Goal: Answer question/provide support

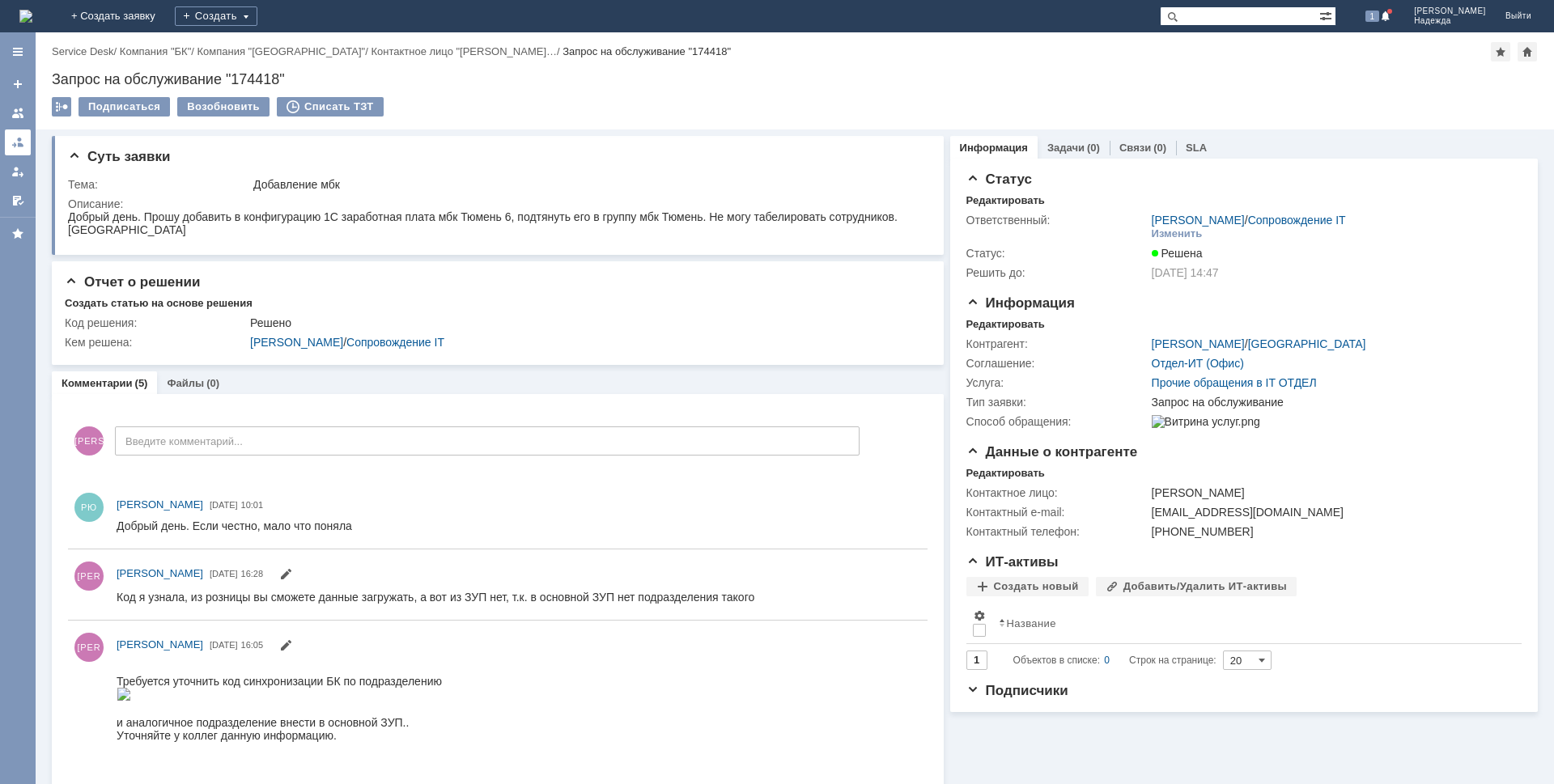
click at [13, 147] on div at bounding box center [17, 142] width 13 height 13
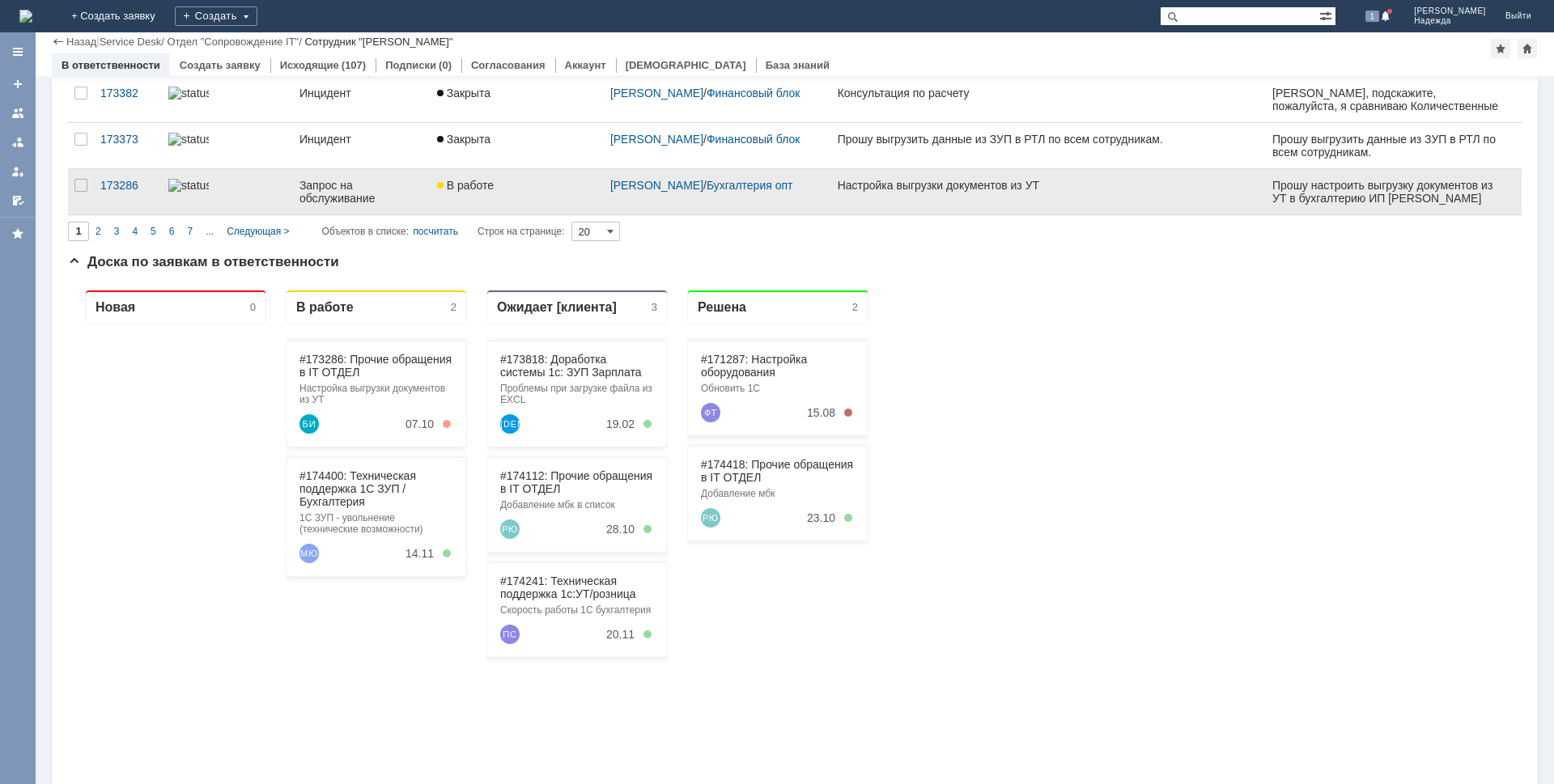
click at [999, 175] on link "Настройка выгрузки документов из УТ" at bounding box center [1049, 192] width 436 height 45
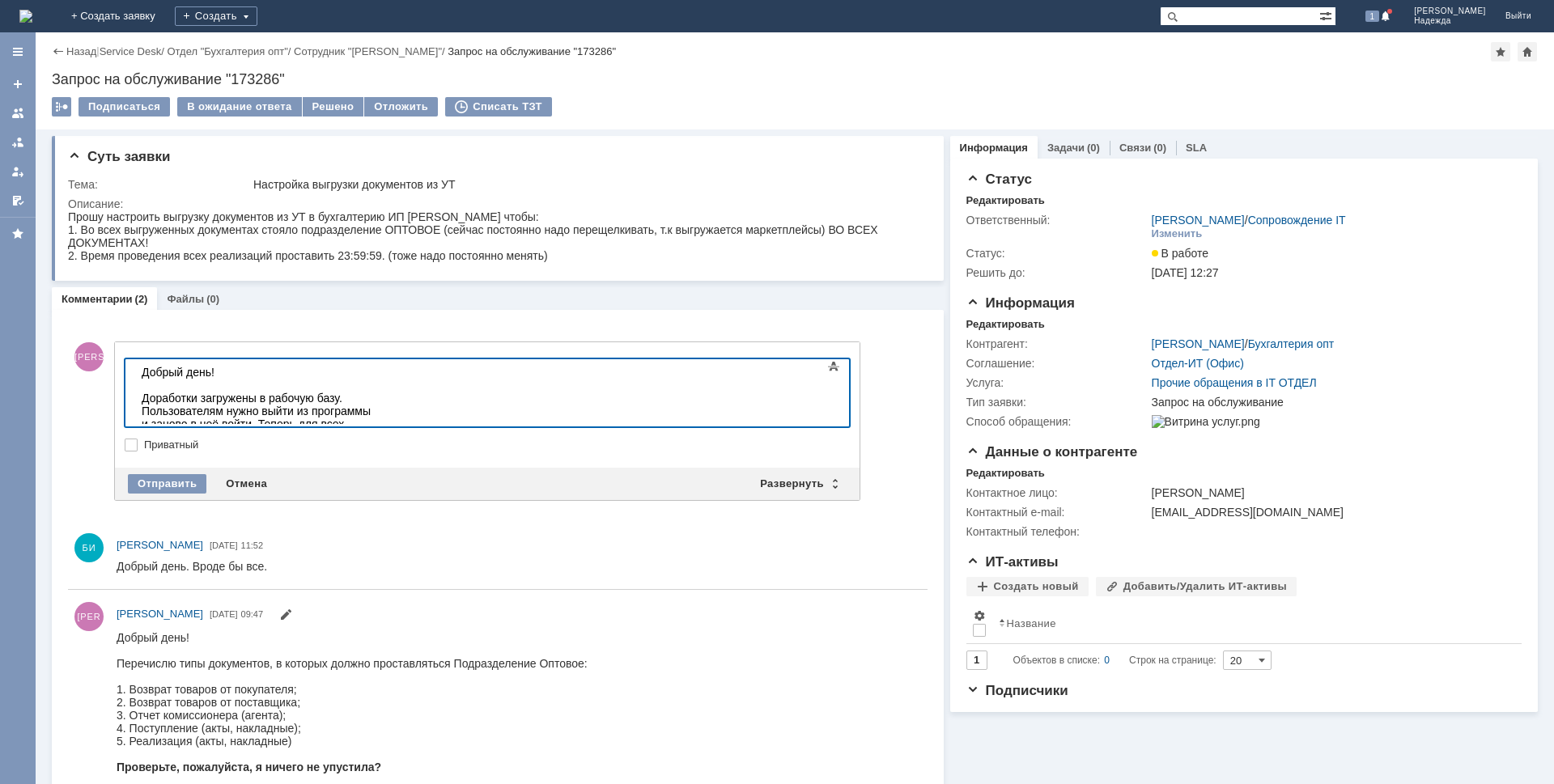
drag, startPoint x: 285, startPoint y: 412, endPoint x: 550, endPoint y: 801, distance: 470.7
click at [285, 412] on div "Доработки загружены в рабочую базу. Пользователям нужно выйти из программы и за…" at bounding box center [256, 418] width 230 height 52
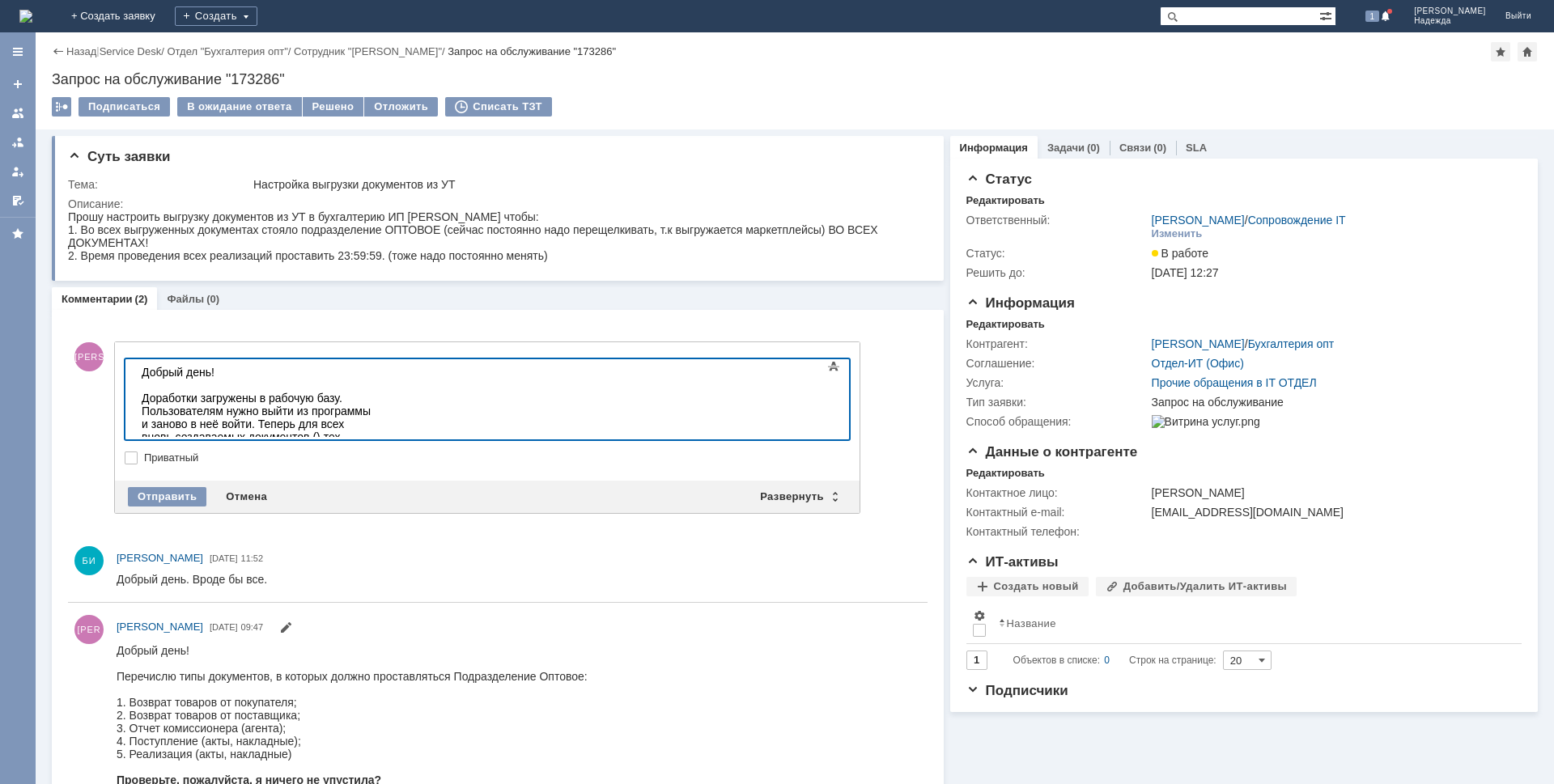
click at [282, 409] on div "Доработки загружены в рабочую базу. Пользователям нужно выйти из программы и за…" at bounding box center [256, 437] width 230 height 91
click at [371, 420] on div "Доработки загружены в рабочую базу. Пользователям нужно выйти из программы и за…" at bounding box center [256, 443] width 230 height 103
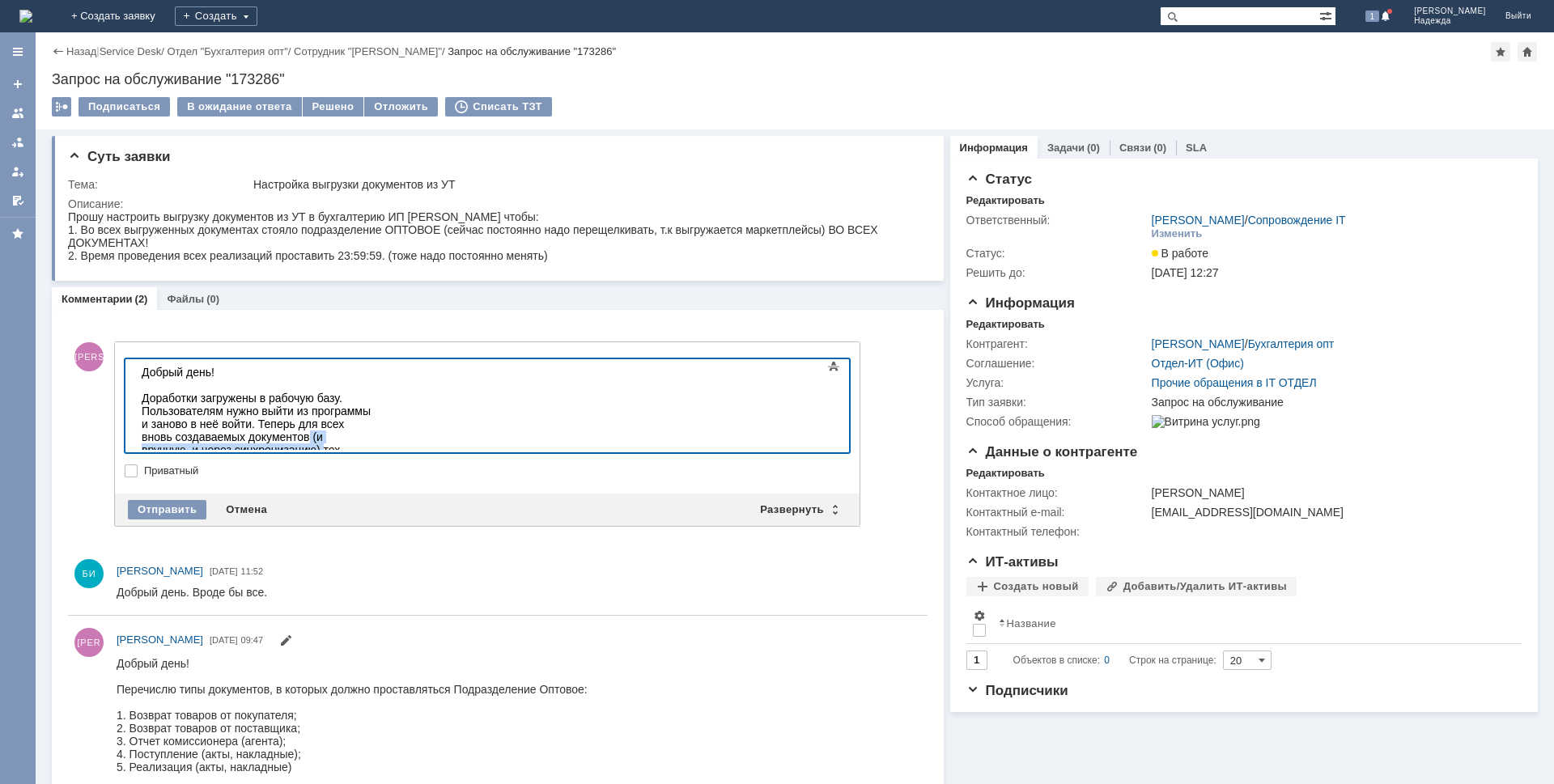
drag, startPoint x: 277, startPoint y: 410, endPoint x: 474, endPoint y: 411, distance: 197.0
click at [371, 411] on div "Доработки загружены в рабочую базу. Пользователям нужно выйти из программы и за…" at bounding box center [256, 463] width 230 height 142
drag, startPoint x: 181, startPoint y: 428, endPoint x: 445, endPoint y: 812, distance: 466.0
click at [181, 428] on div "Доработки загружены в рабочую базу. Пользователям нужно выйти из программы и за…" at bounding box center [256, 456] width 230 height 129
drag, startPoint x: 344, startPoint y: 399, endPoint x: 690, endPoint y: 402, distance: 346.0
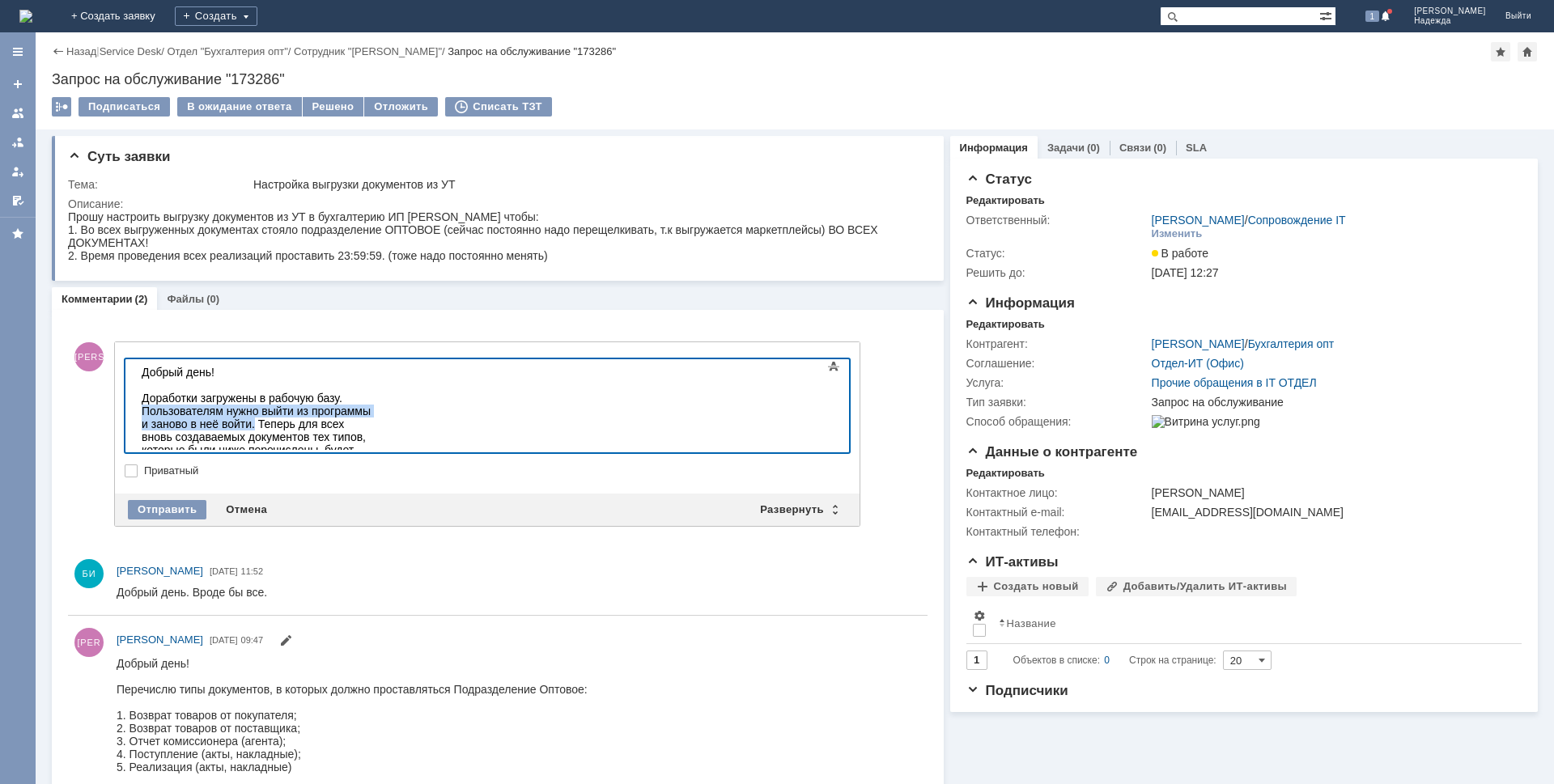
click at [371, 402] on div "Доработки загружены в рабочую базу. Пользователям нужно выйти из программы и за…" at bounding box center [256, 476] width 230 height 168
drag, startPoint x: 832, startPoint y: 369, endPoint x: 817, endPoint y: 370, distance: 15.0
click at [831, 369] on span at bounding box center [834, 366] width 19 height 19
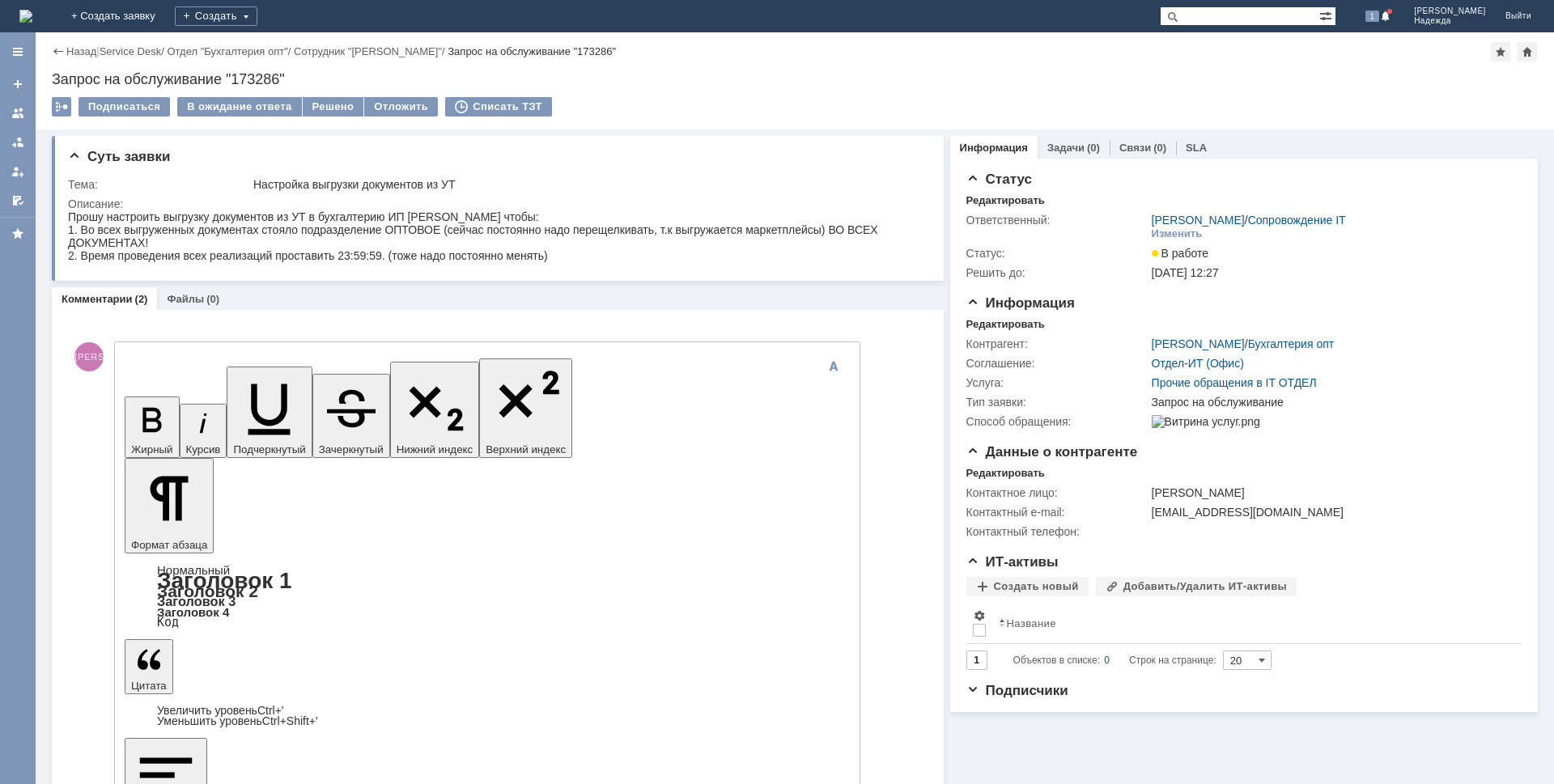
drag, startPoint x: 137, startPoint y: 371, endPoint x: 115, endPoint y: 15, distance: 356.7
click at [142, 408] on icon "button" at bounding box center [151, 420] width 18 height 24
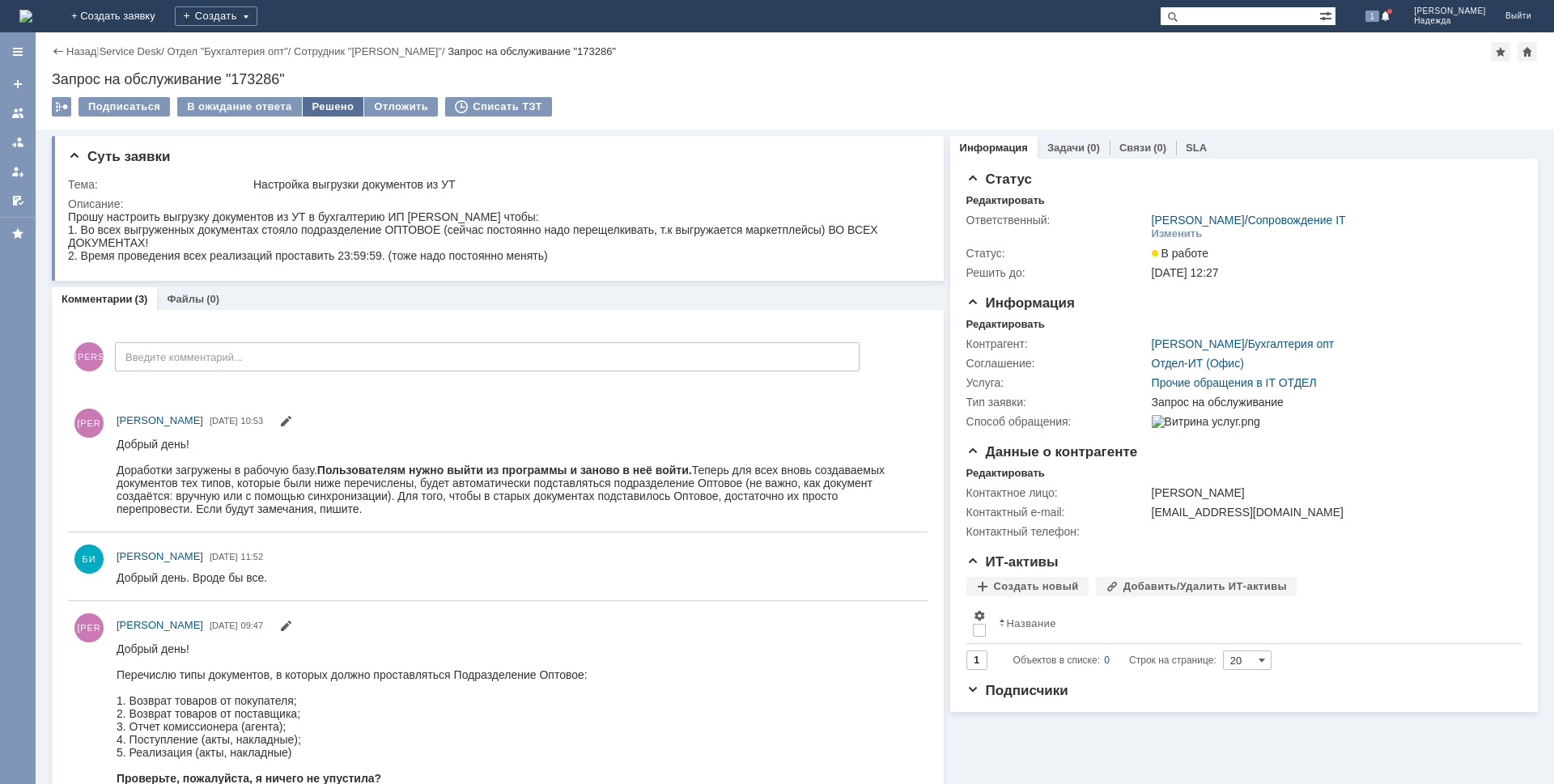
click at [333, 105] on div "Решено" at bounding box center [333, 107] width 62 height 19
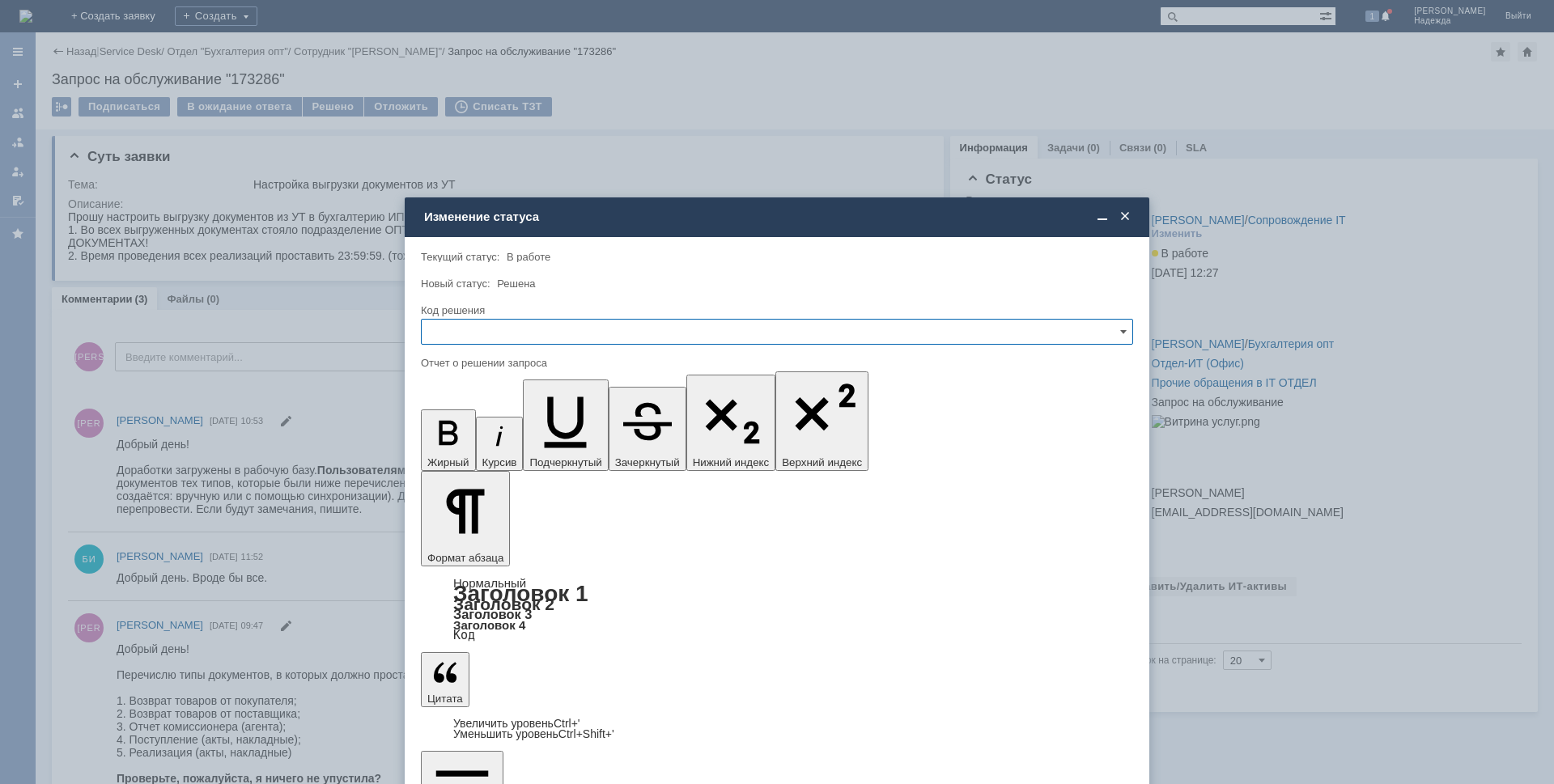
click at [493, 324] on input "text" at bounding box center [777, 332] width 712 height 26
click at [481, 439] on span "Решено" at bounding box center [777, 441] width 692 height 13
type input "Решено"
